Goal: Task Accomplishment & Management: Manage account settings

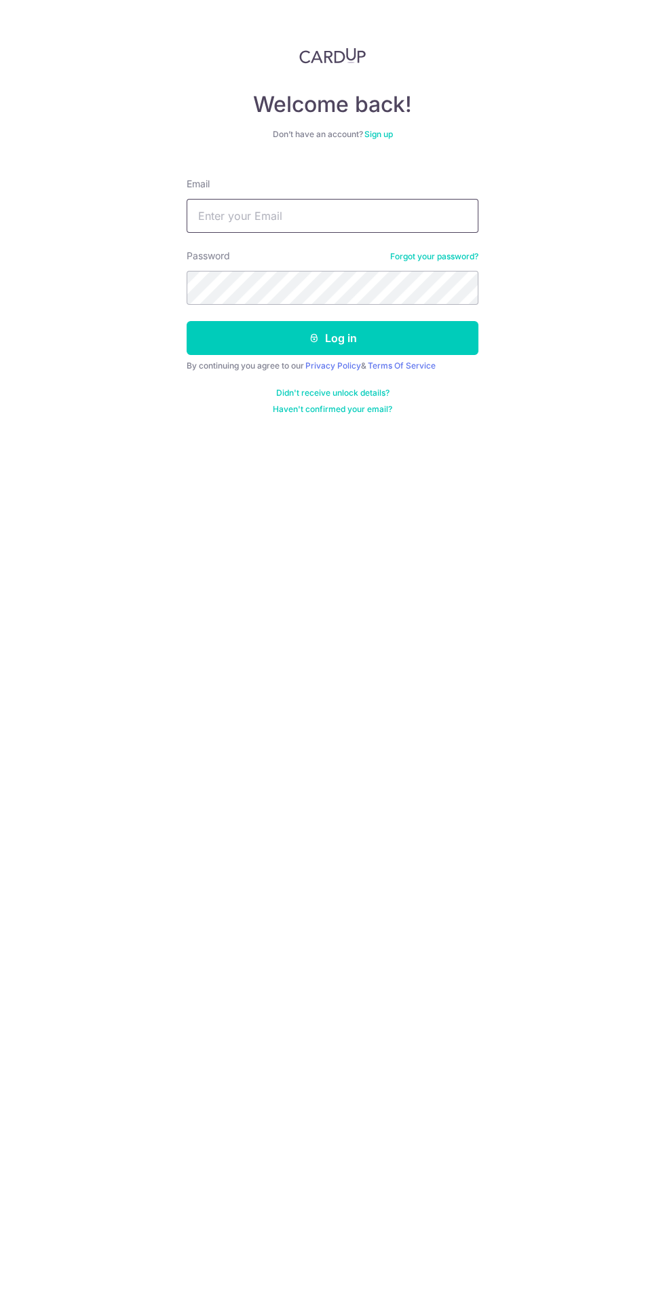
click at [381, 215] on input "Email" at bounding box center [333, 216] width 292 height 34
type input "[EMAIL_ADDRESS][DOMAIN_NAME]"
click at [187, 321] on button "Log in" at bounding box center [333, 338] width 292 height 34
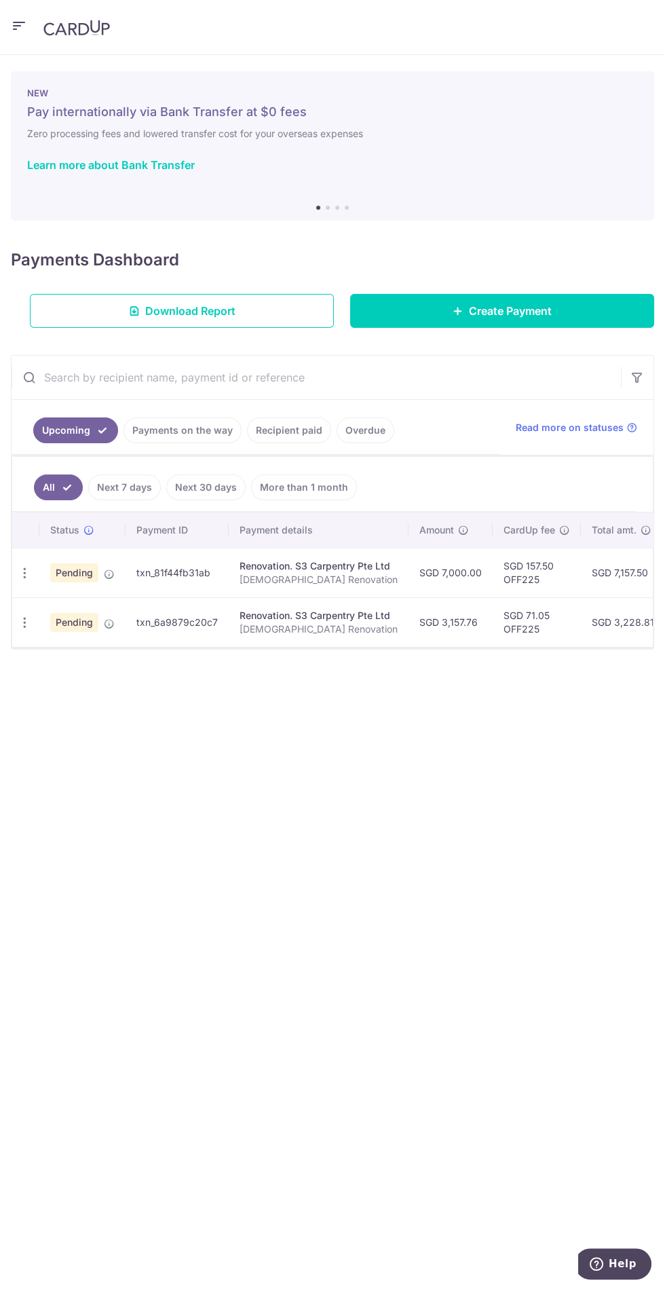
click at [195, 428] on link "Payments on the way" at bounding box center [183, 430] width 118 height 26
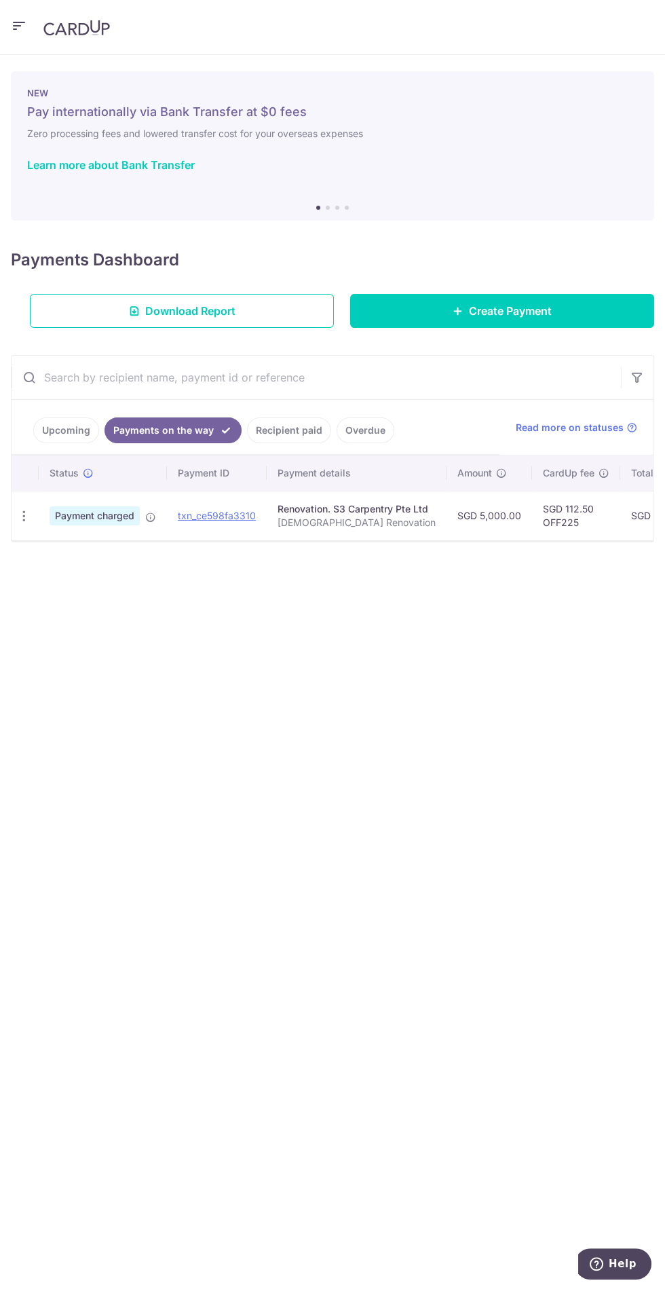
click at [92, 426] on link "Upcoming" at bounding box center [66, 430] width 66 height 26
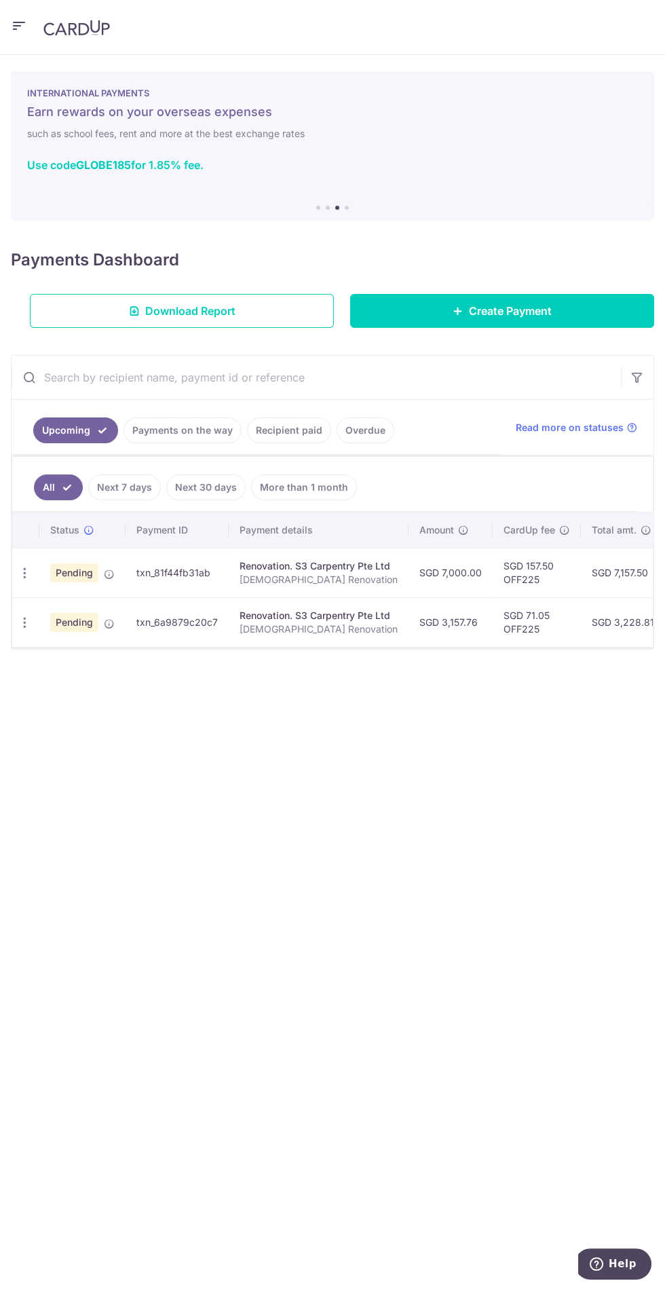
click at [23, 575] on icon "button" at bounding box center [25, 573] width 14 height 14
click at [44, 609] on link "Update payment" at bounding box center [83, 610] width 141 height 33
radio input "true"
type input "7,000.00"
type input "[DATE]"
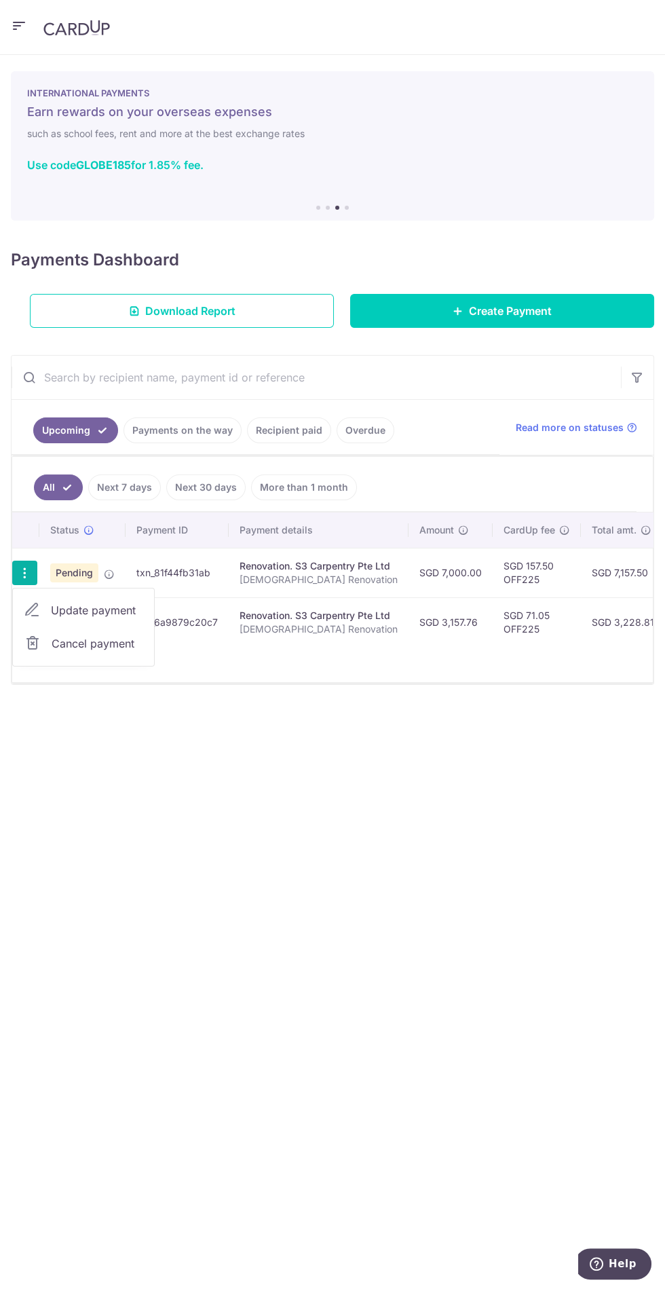
type input "[DEMOGRAPHIC_DATA] Renovation"
type input "3rd Payment - 2"
type input "OFF225"
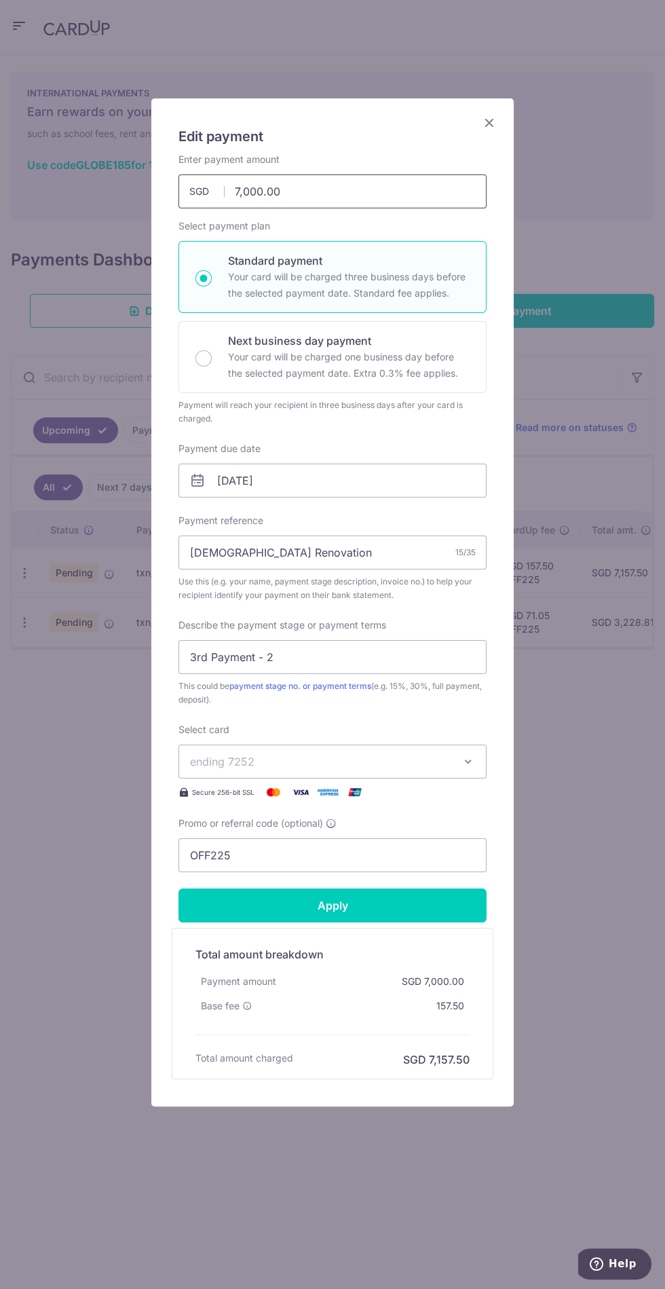
click at [415, 187] on input "7,000.00" at bounding box center [332, 191] width 308 height 34
type input "7"
click at [443, 413] on div "Payment will reach your recipient in three business days after your card is cha…" at bounding box center [332, 411] width 308 height 27
type input "6,000.00"
click at [441, 904] on input "Apply" at bounding box center [332, 905] width 308 height 34
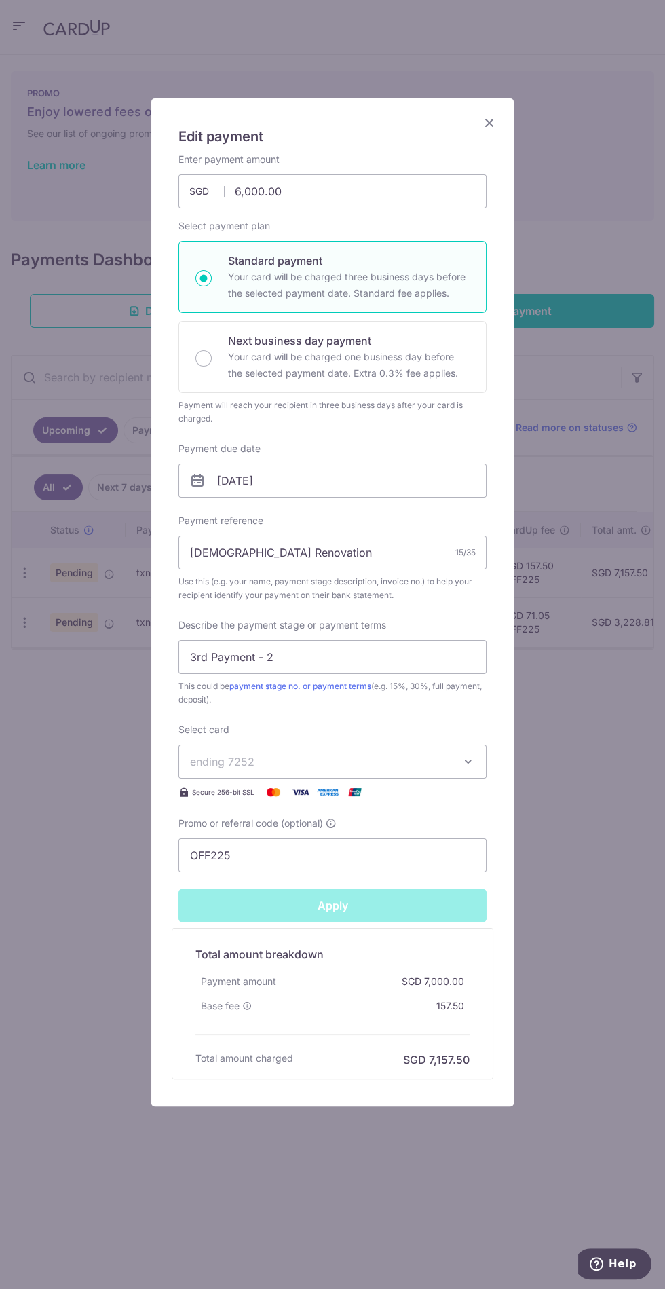
type input "Successfully Applied"
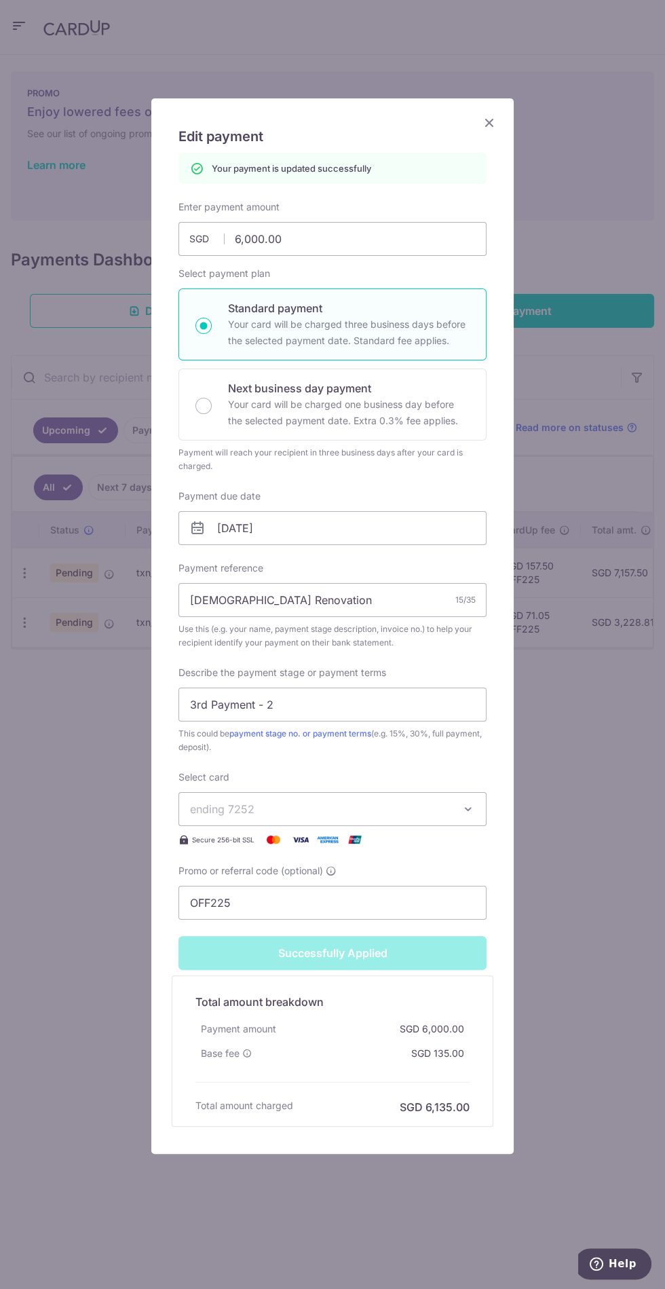
click at [484, 120] on icon "Close" at bounding box center [489, 122] width 16 height 17
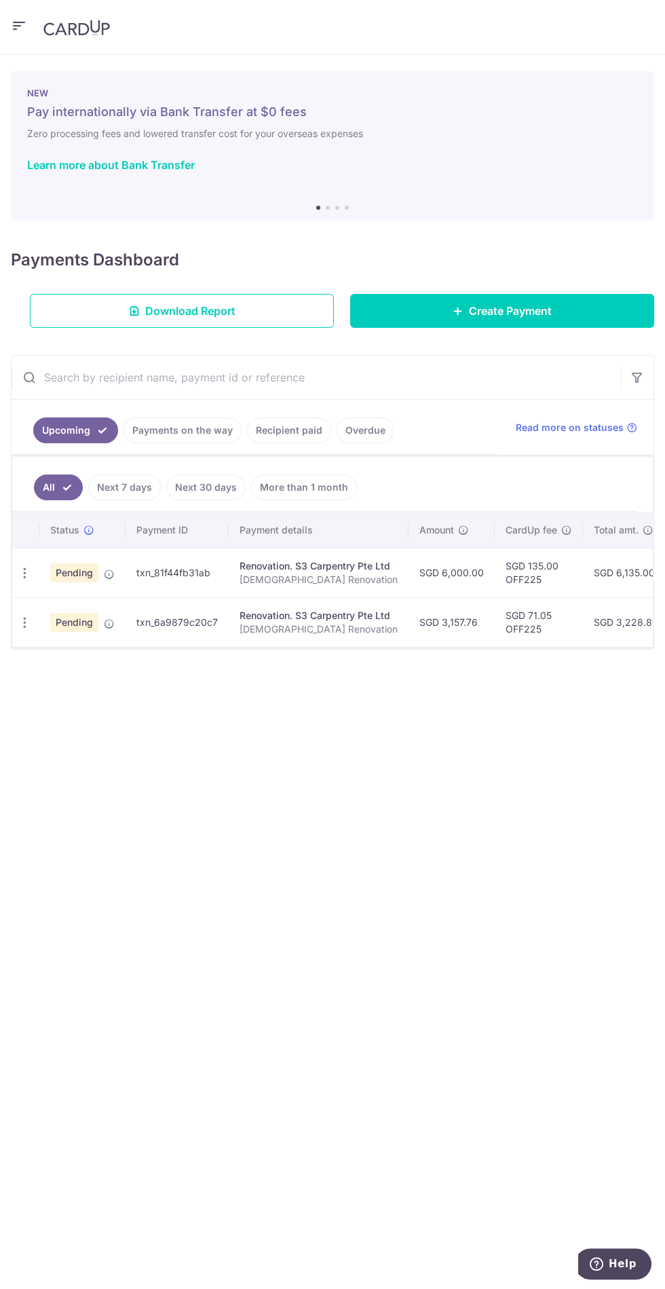
click at [18, 622] on icon "button" at bounding box center [25, 623] width 14 height 14
click at [99, 656] on span "Update payment" at bounding box center [97, 659] width 92 height 16
radio input "true"
type input "3,157.76"
type input "[DATE]"
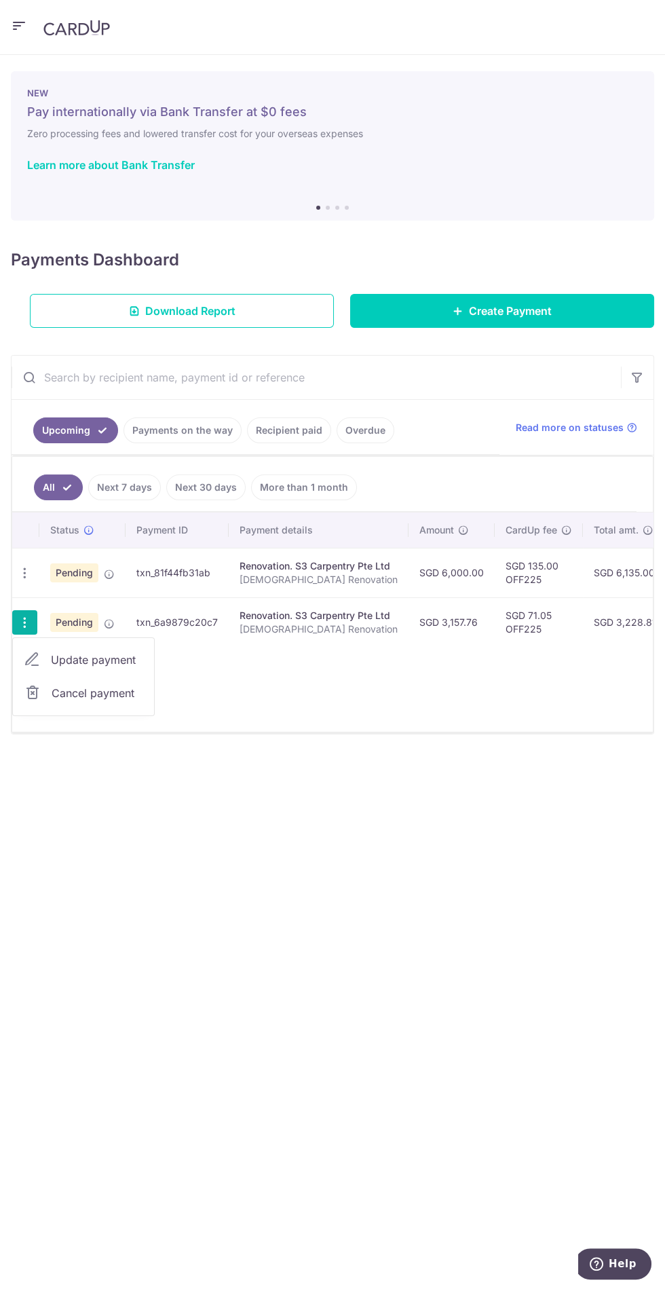
type input "[DEMOGRAPHIC_DATA] Renovation"
type input "3rd Payment - 3"
type input "OFF225"
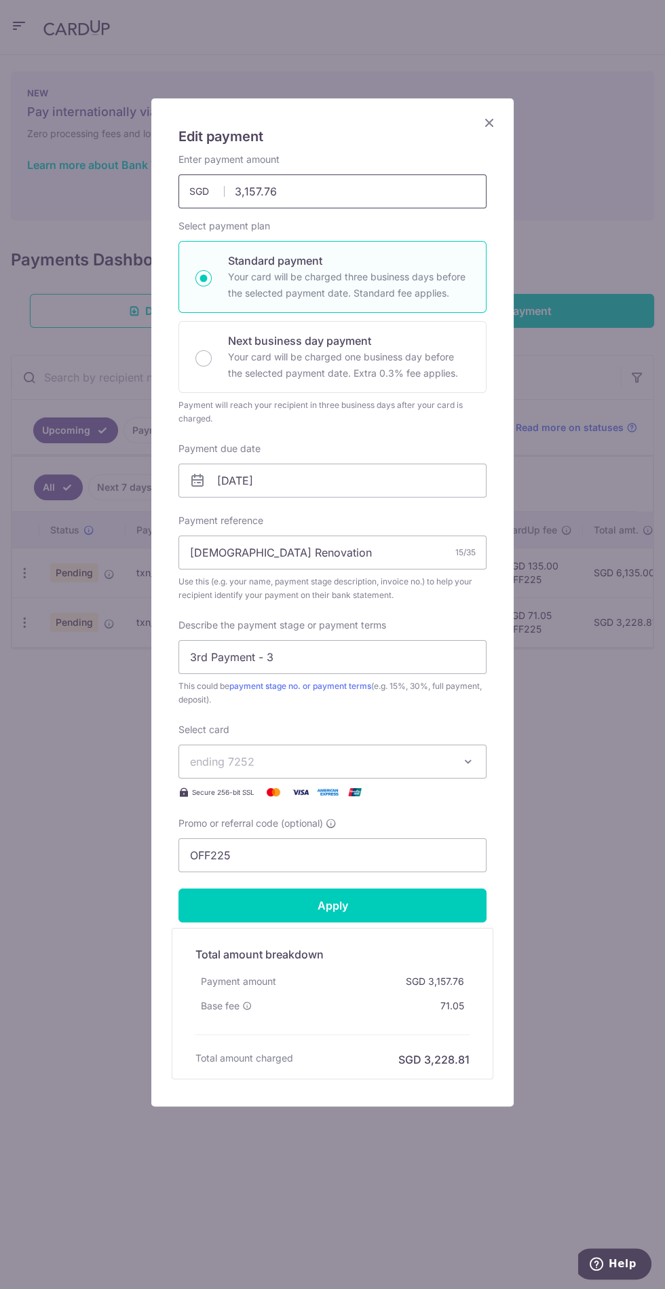
click at [352, 191] on input "3,157.76" at bounding box center [332, 191] width 308 height 34
click at [421, 905] on form "By clicking apply, you will make changes to all payments to S3 Carpentry Pte Lt…" at bounding box center [332, 616] width 308 height 926
type input "4,157.76"
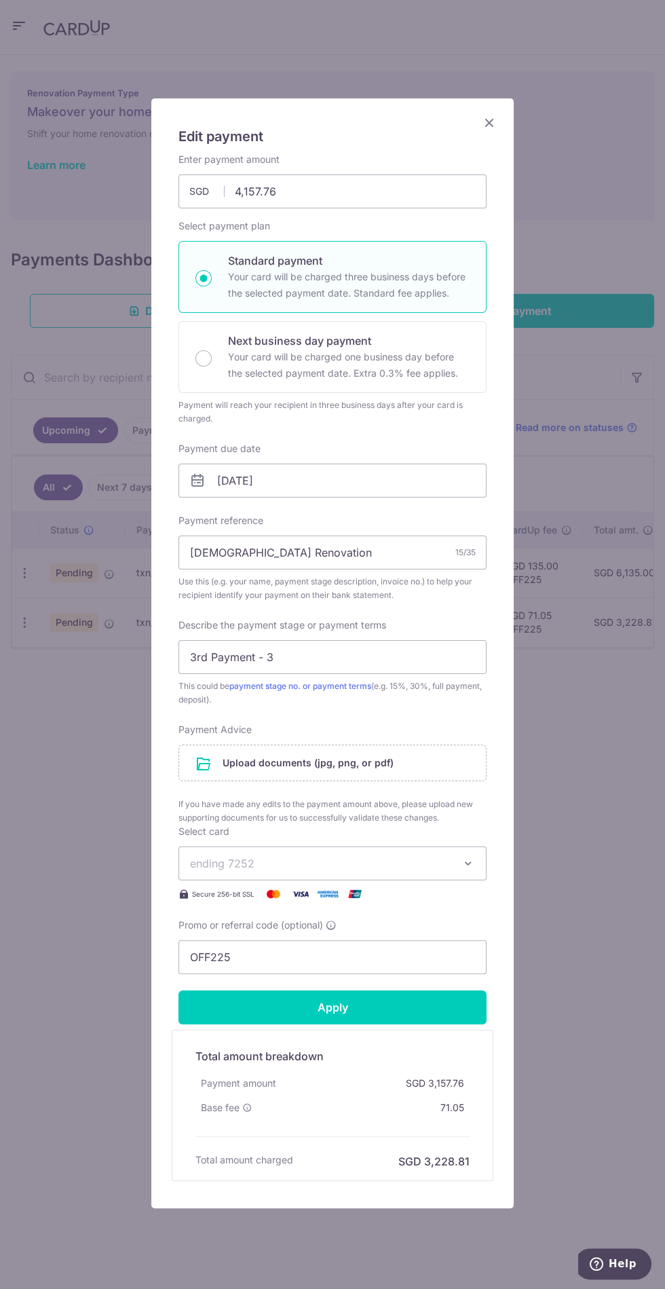
click at [411, 755] on input "file" at bounding box center [332, 762] width 307 height 35
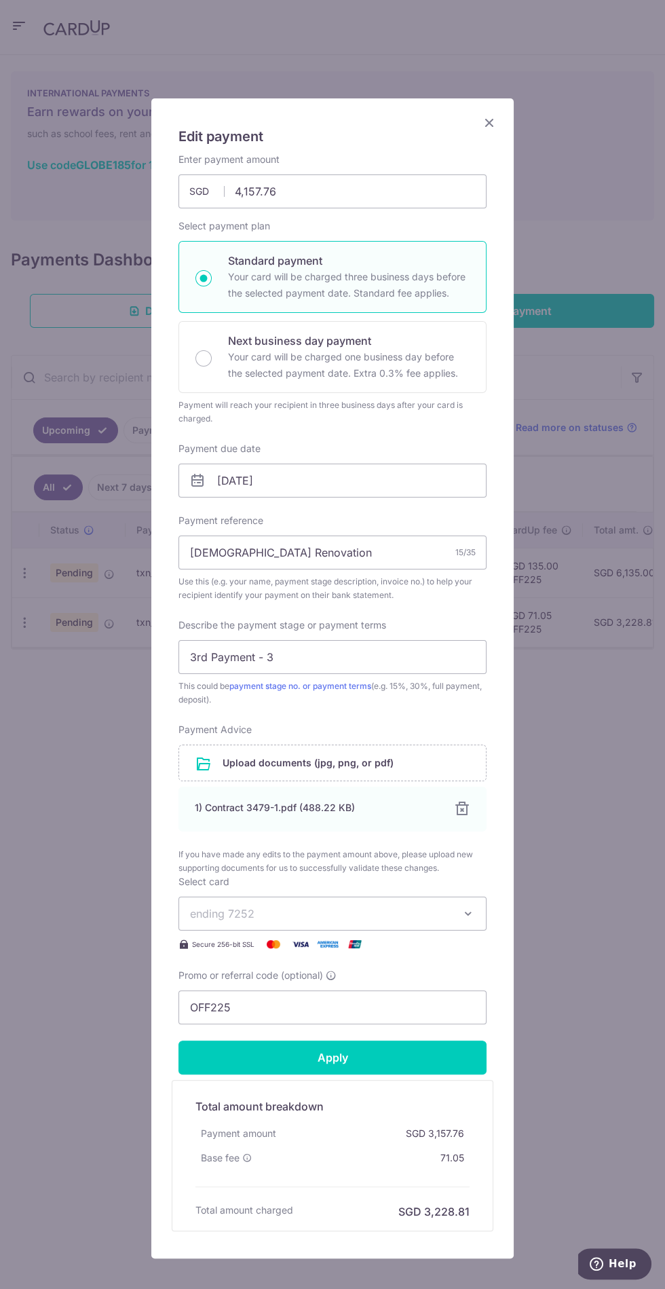
click at [221, 759] on input "file" at bounding box center [332, 762] width 307 height 35
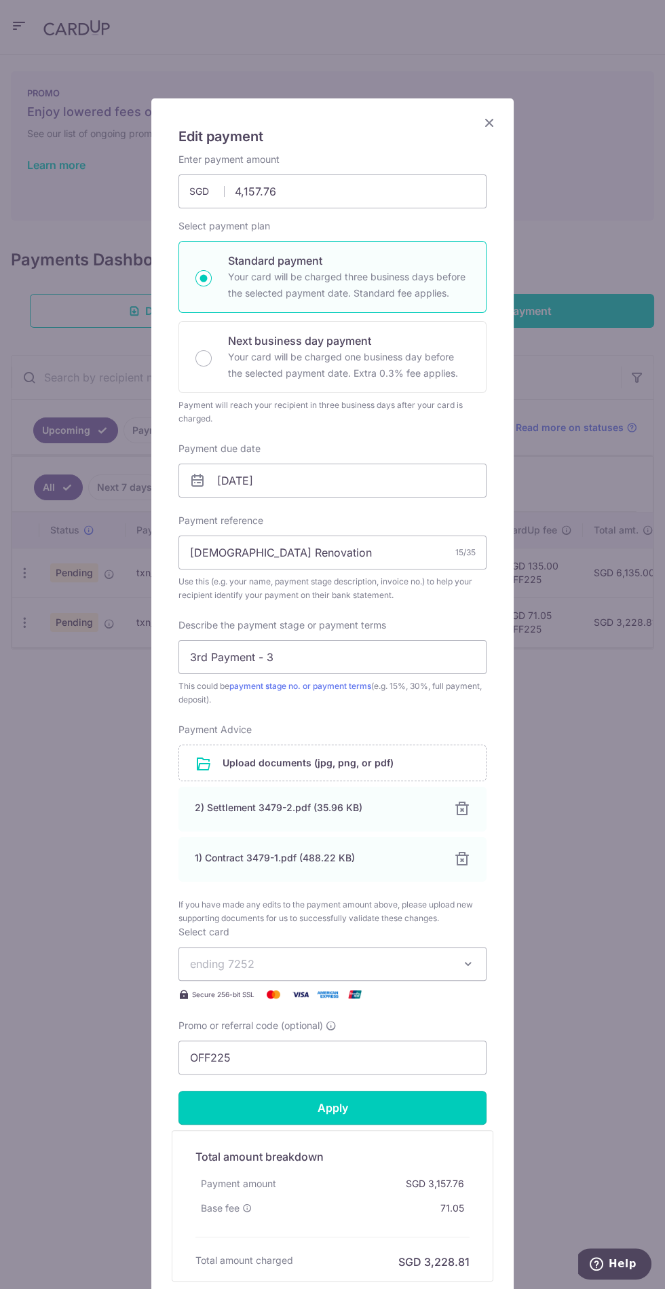
click at [216, 1109] on input "Apply" at bounding box center [332, 1108] width 308 height 34
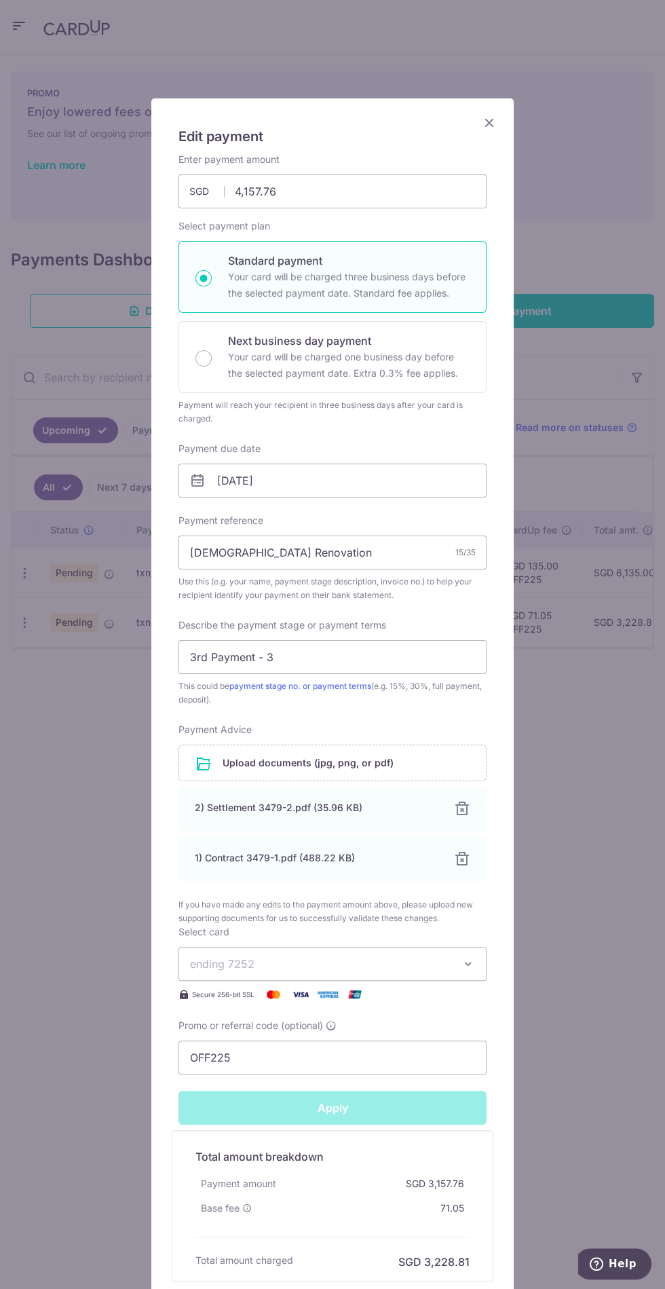
type input "Successfully Applied"
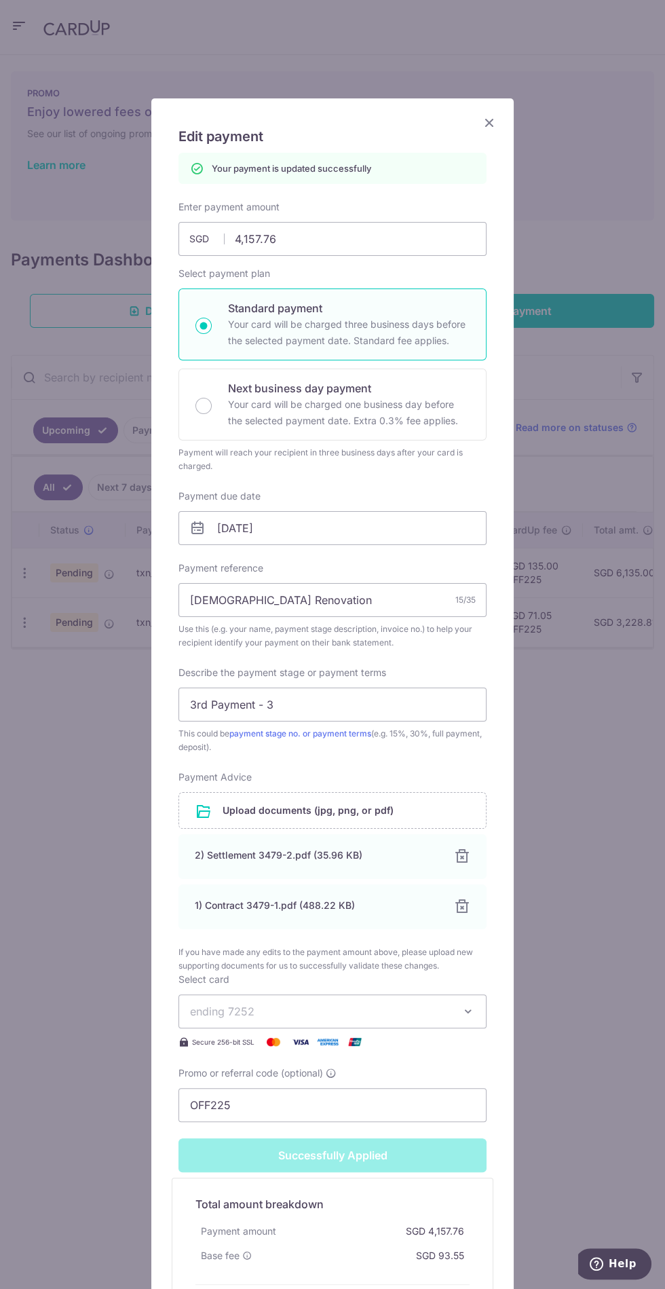
click at [77, 1024] on div "Edit payment By clicking apply, you will make changes to all payments to S3 Car…" at bounding box center [332, 644] width 665 height 1289
